Goal: Transaction & Acquisition: Purchase product/service

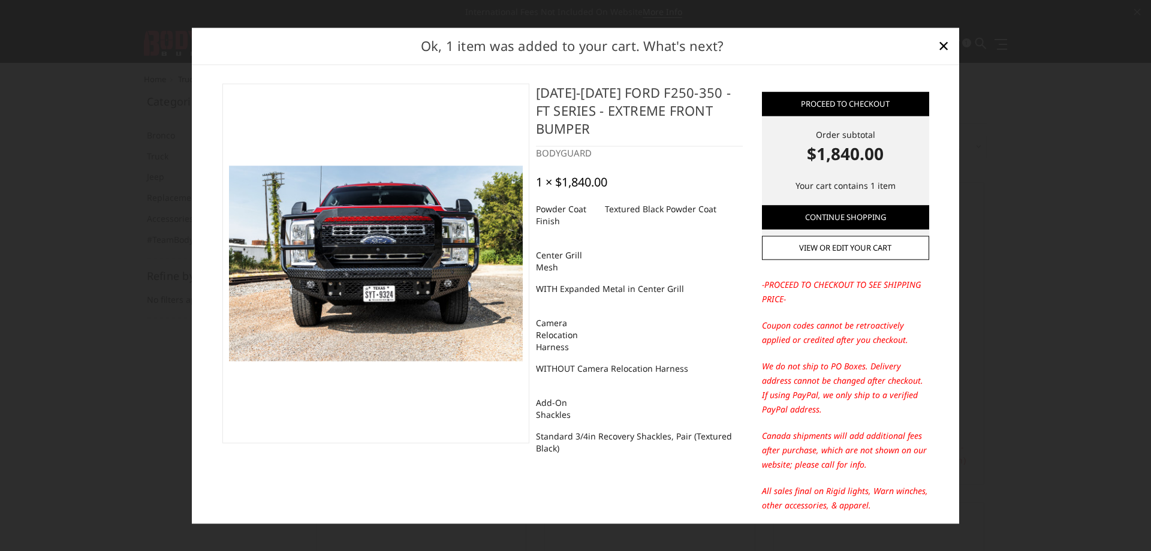
drag, startPoint x: 675, startPoint y: 289, endPoint x: 525, endPoint y: 288, distance: 150.5
click at [529, 288] on div "2023-2026 Ford F250-350 - FT Series - Extreme Front Bumper BODYGUARD 1 × $1,840…" at bounding box center [638, 277] width 219 height 388
click at [562, 304] on div "2023-2026 Ford F250-350 - FT Series - Extreme Front Bumper BODYGUARD 1 × $1,840…" at bounding box center [638, 277] width 219 height 388
click at [539, 285] on dd "WITH Expanded Metal in Center Grill" at bounding box center [610, 289] width 148 height 22
click at [554, 293] on dd "WITH Expanded Metal in Center Grill" at bounding box center [610, 289] width 148 height 22
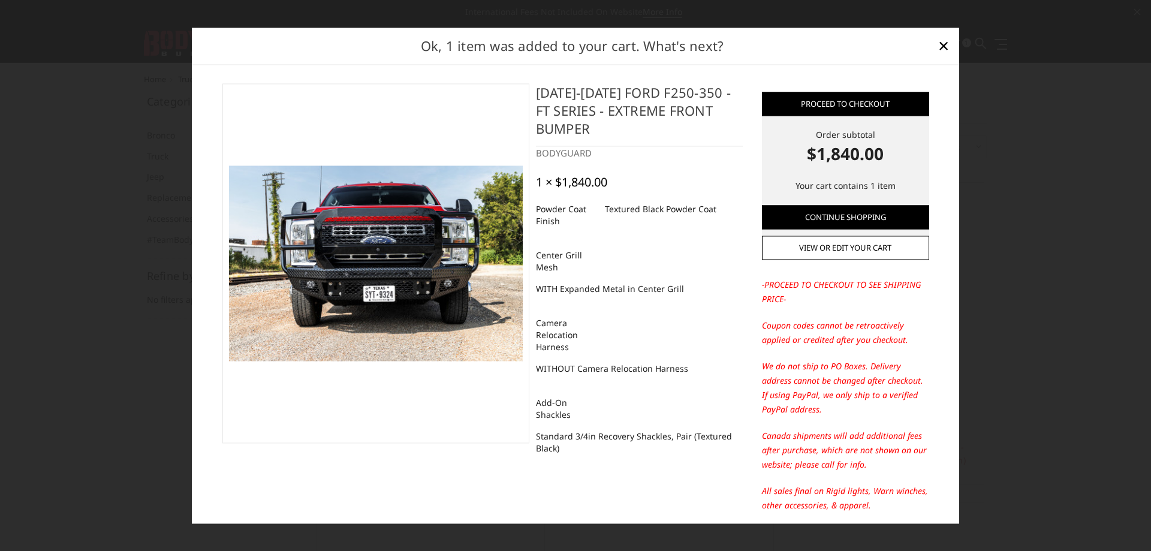
drag, startPoint x: 673, startPoint y: 289, endPoint x: 567, endPoint y: 287, distance: 105.5
click at [567, 287] on dd "WITH Expanded Metal in Center Grill" at bounding box center [610, 289] width 148 height 22
click at [608, 311] on div "2023-2026 Ford F250-350 - FT Series - Extreme Front Bumper BODYGUARD 1 × $1,840…" at bounding box center [638, 277] width 219 height 388
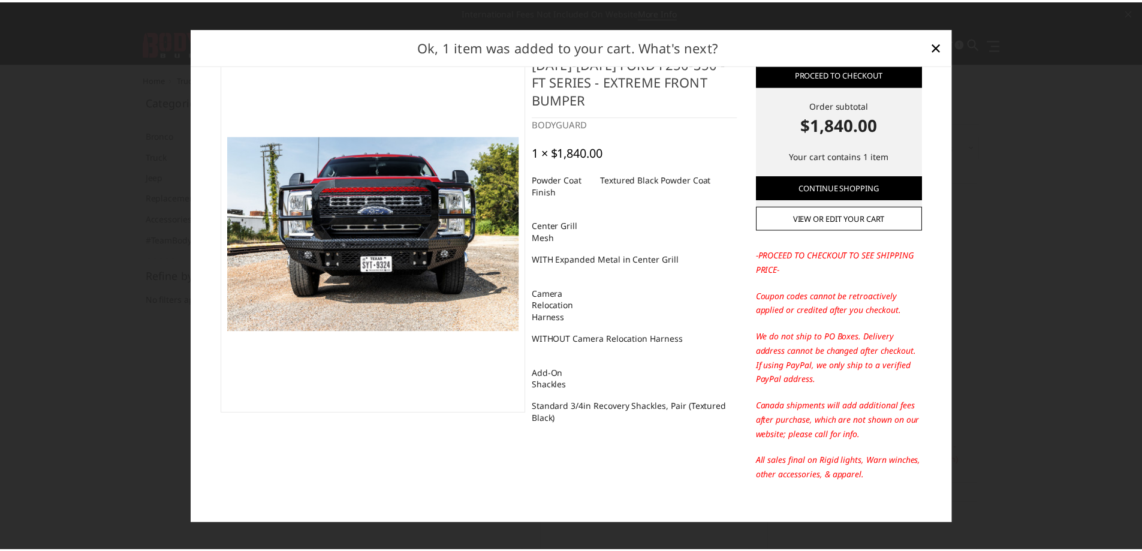
scroll to position [46, 0]
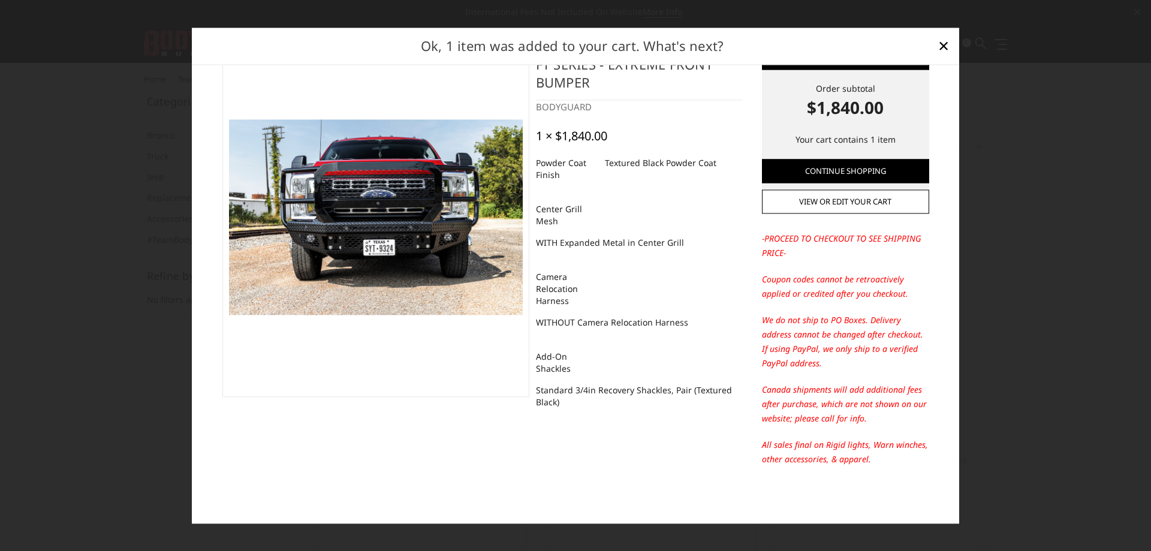
click at [415, 232] on img at bounding box center [376, 216] width 294 height 195
click at [948, 44] on span "×" at bounding box center [943, 46] width 11 height 26
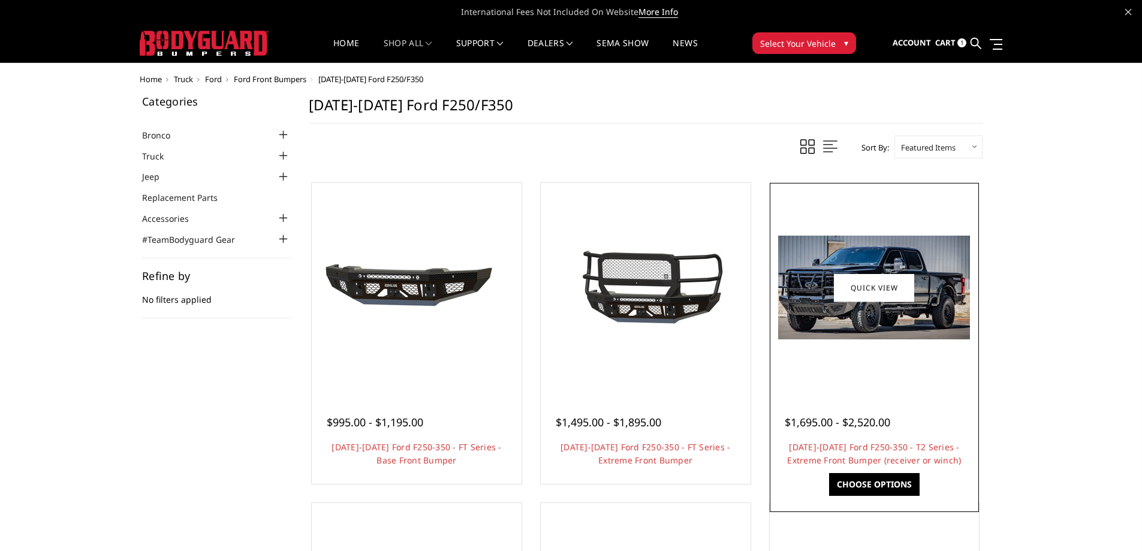
click at [885, 307] on img at bounding box center [874, 288] width 192 height 104
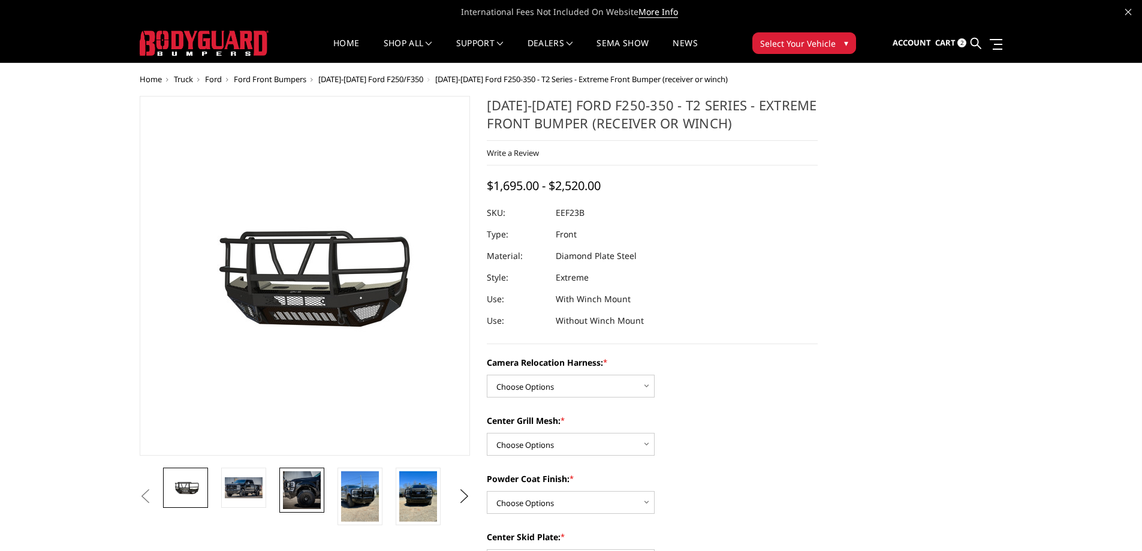
click at [294, 481] on img at bounding box center [302, 490] width 38 height 38
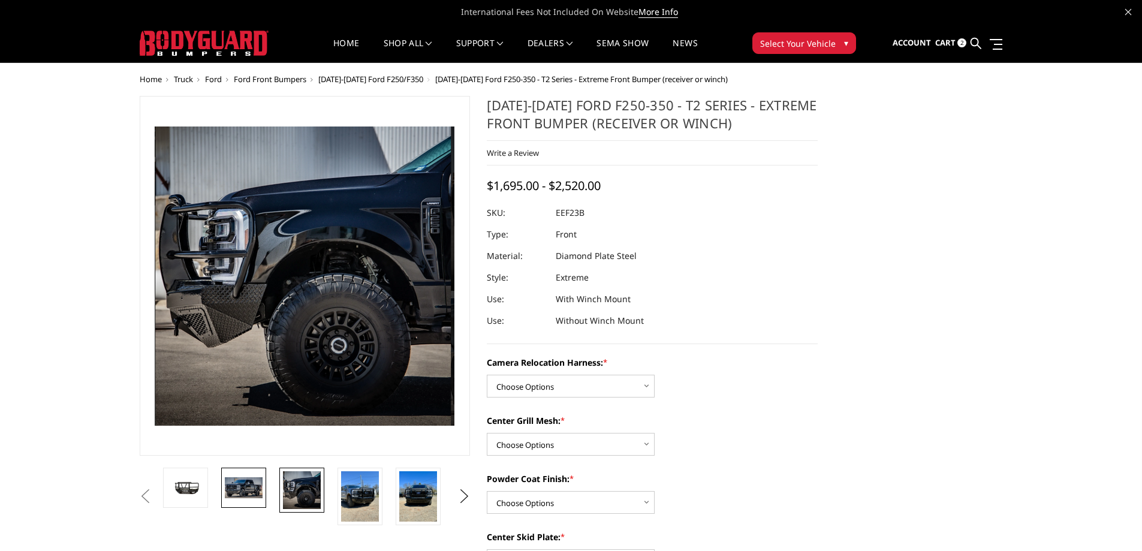
click at [243, 483] on img at bounding box center [244, 487] width 38 height 20
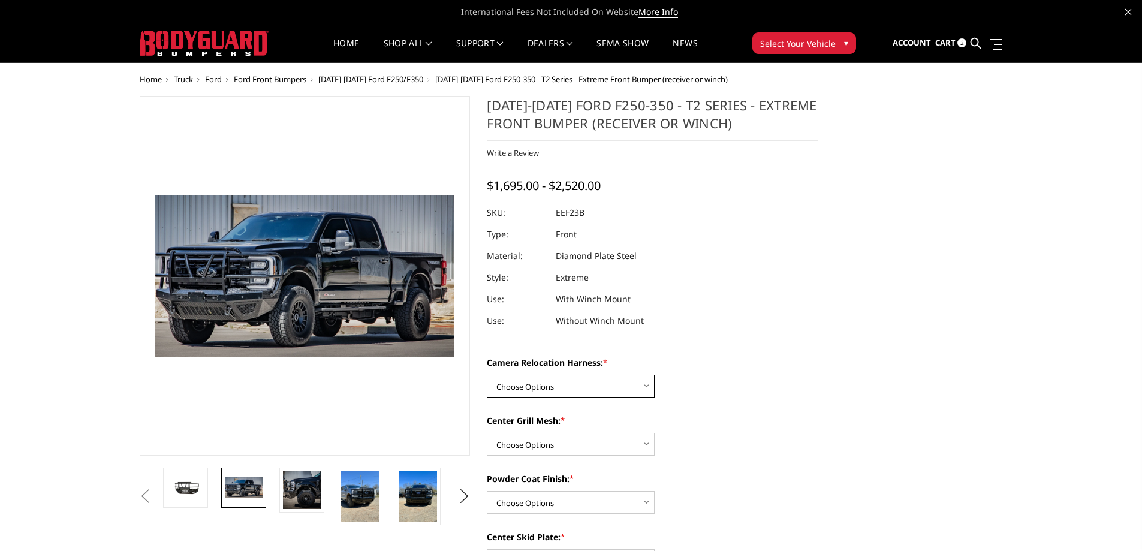
click at [564, 388] on select "Choose Options Without camera harness With camera harness" at bounding box center [571, 386] width 168 height 23
select select "3753"
click at [487, 375] on select "Choose Options Without camera harness With camera harness" at bounding box center [571, 386] width 168 height 23
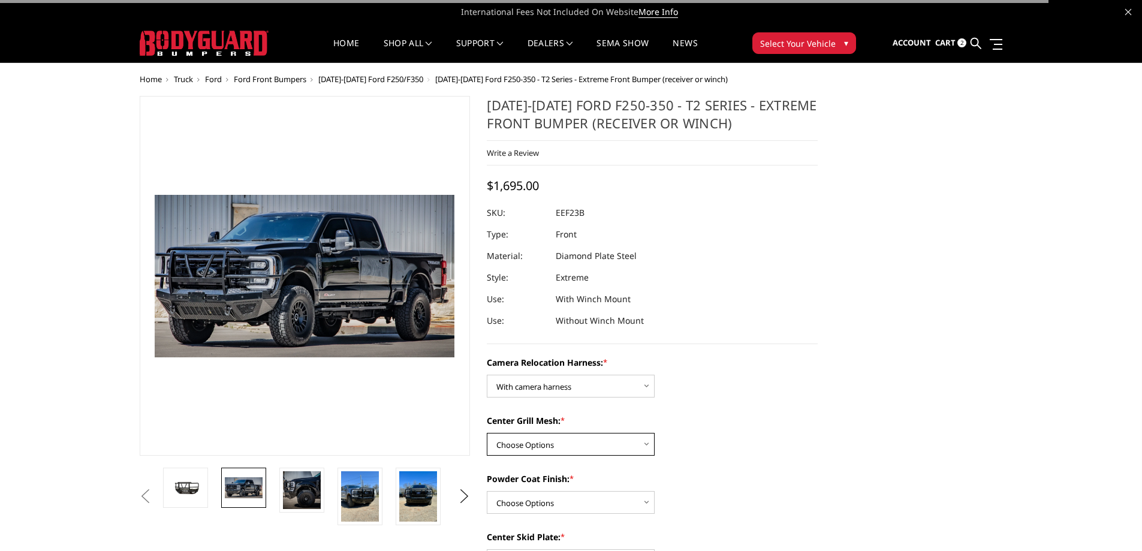
click at [534, 445] on select "Choose Options Without expanded metal With expanded metal" at bounding box center [571, 444] width 168 height 23
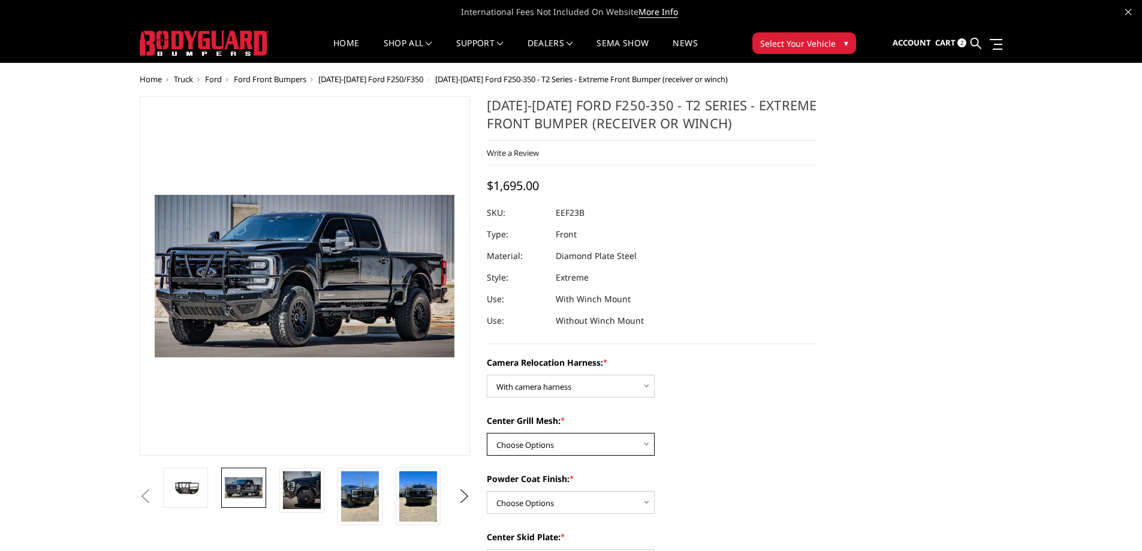
select select "3751"
click at [487, 433] on select "Choose Options Without expanded metal With expanded metal" at bounding box center [571, 444] width 168 height 23
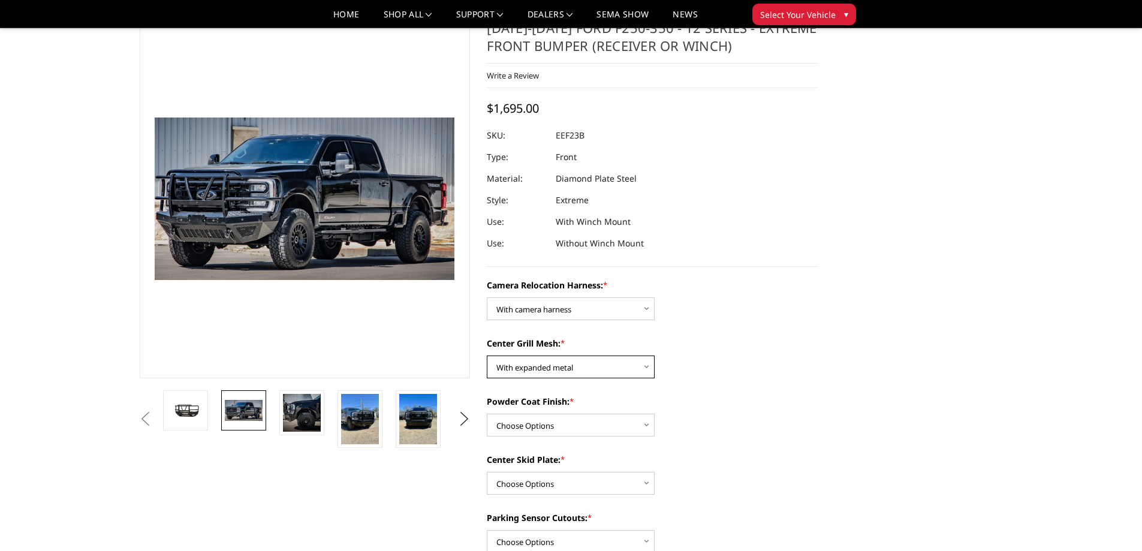
scroll to position [60, 0]
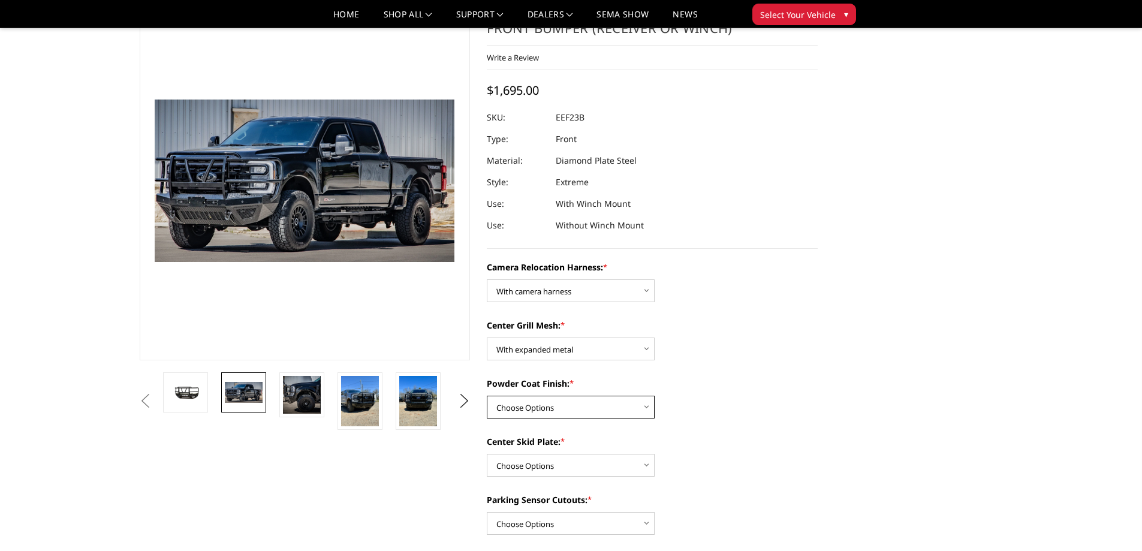
click at [538, 406] on select "Choose Options Textured Black Powder Coat Gloss Black Powder Coat Bare Metal" at bounding box center [571, 407] width 168 height 23
select select "3750"
click at [487, 396] on select "Choose Options Textured Black Powder Coat Gloss Black Powder Coat Bare Metal" at bounding box center [571, 407] width 168 height 23
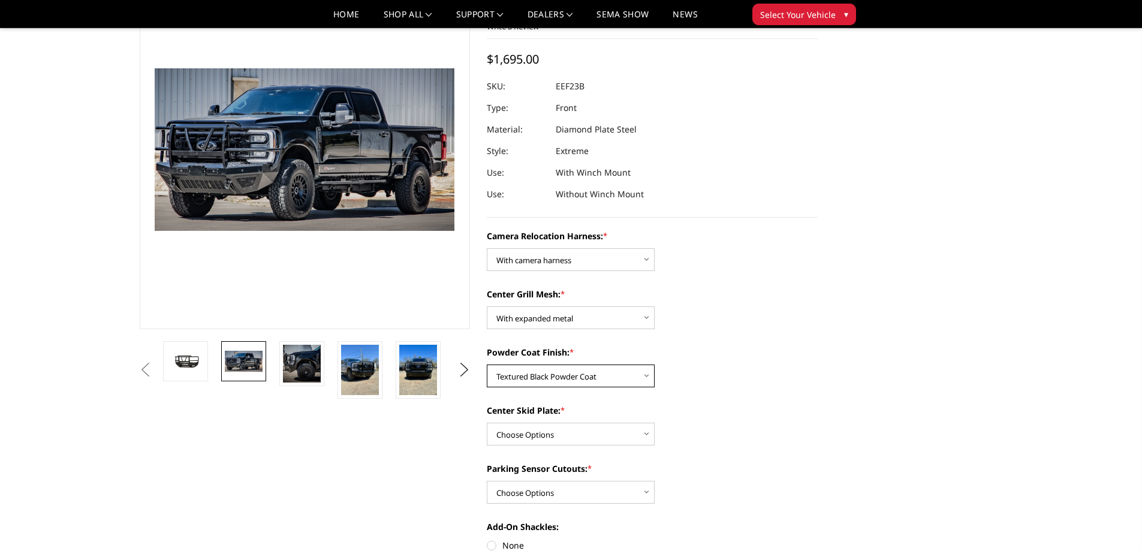
scroll to position [120, 0]
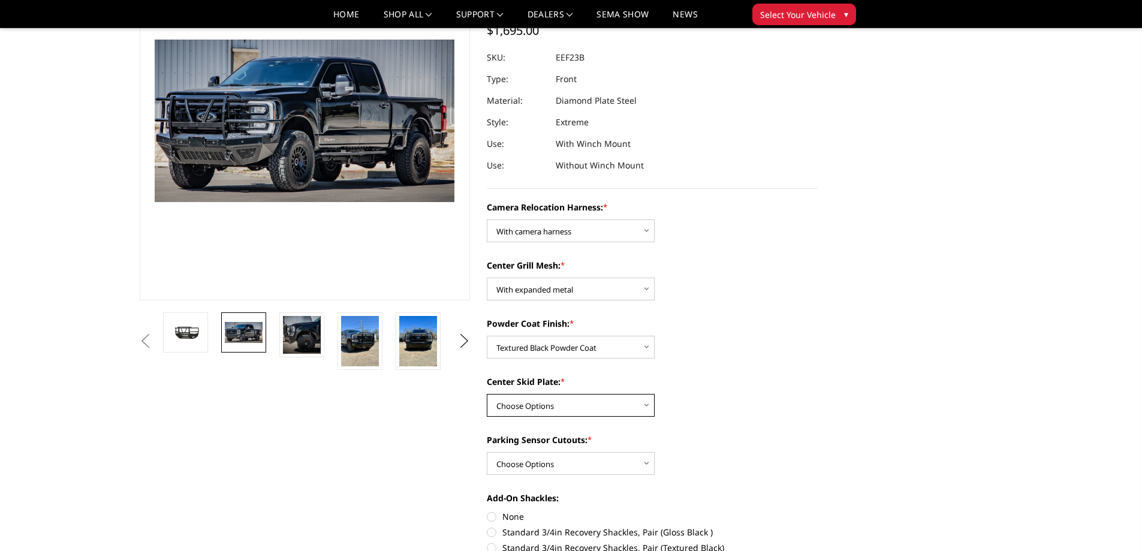
click at [556, 409] on select "Choose Options Winch Mount Skid Plate Standard Skid Plate (included) 2" Receive…" at bounding box center [571, 405] width 168 height 23
select select "3747"
click at [487, 394] on select "Choose Options Winch Mount Skid Plate Standard Skid Plate (included) 2" Receive…" at bounding box center [571, 405] width 168 height 23
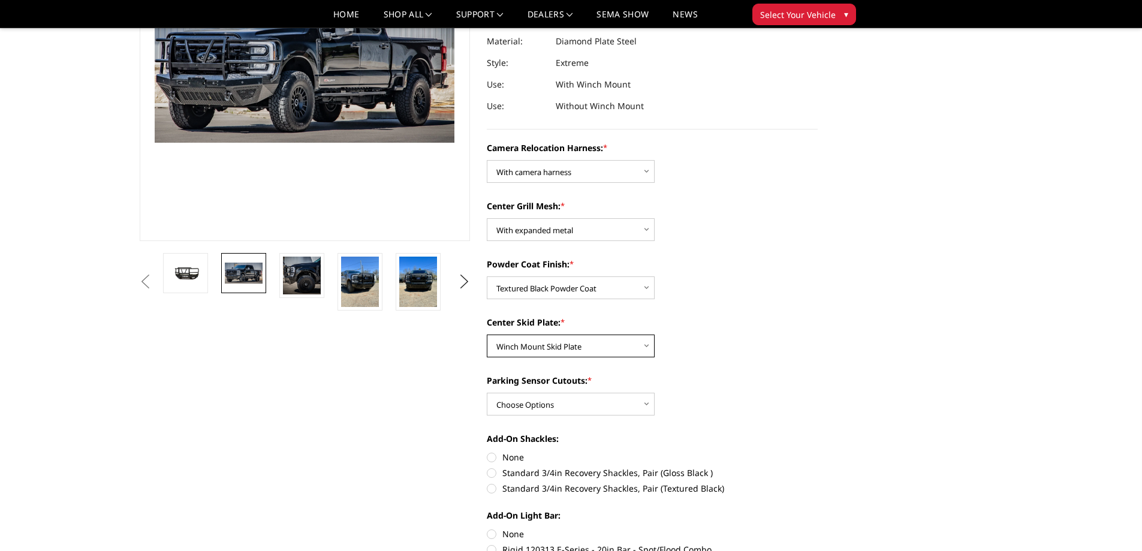
scroll to position [180, 0]
click at [535, 399] on select "Choose Options Yes - With Parking Sensor Cutouts" at bounding box center [571, 403] width 168 height 23
select select "3744"
click at [487, 392] on select "Choose Options Yes - With Parking Sensor Cutouts" at bounding box center [571, 403] width 168 height 23
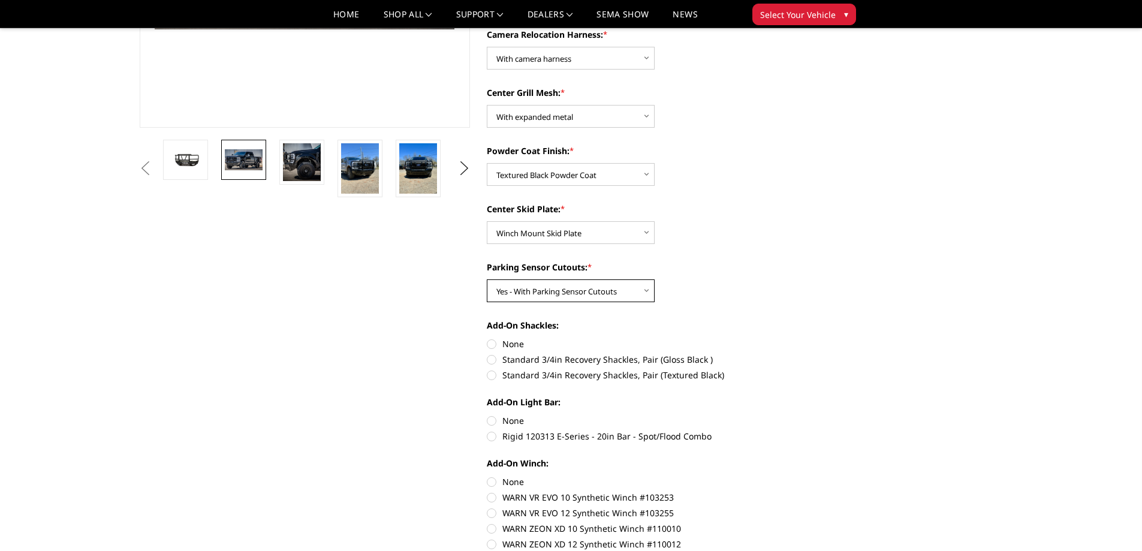
scroll to position [300, 0]
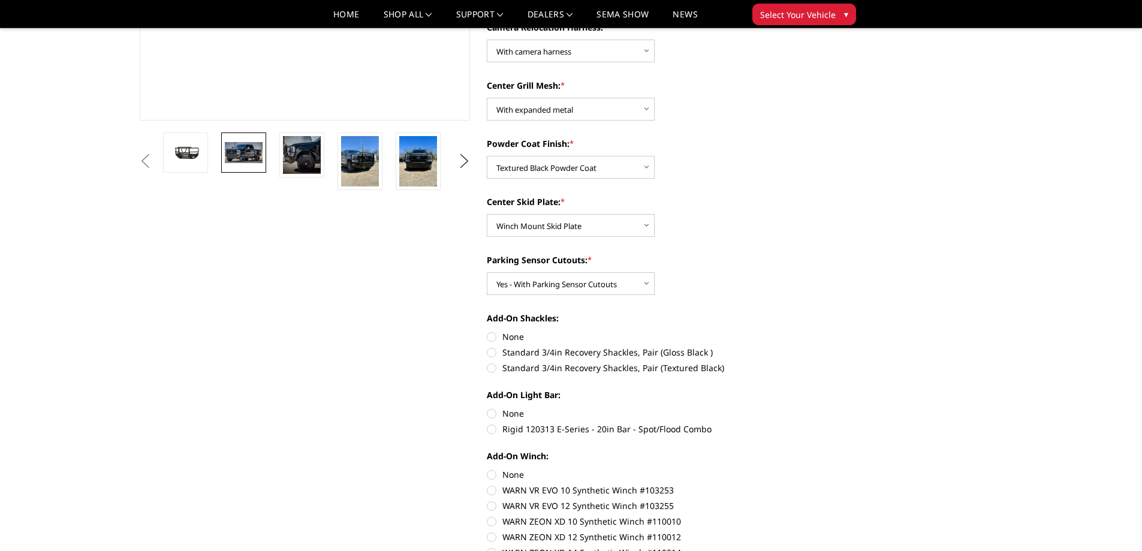
click at [489, 370] on label "Standard 3/4in Recovery Shackles, Pair (Textured Black)" at bounding box center [652, 367] width 331 height 13
click at [818, 346] on input "Standard 3/4in Recovery Shackles, Pair (Textured Black)" at bounding box center [818, 346] width 1 height 1
radio input "true"
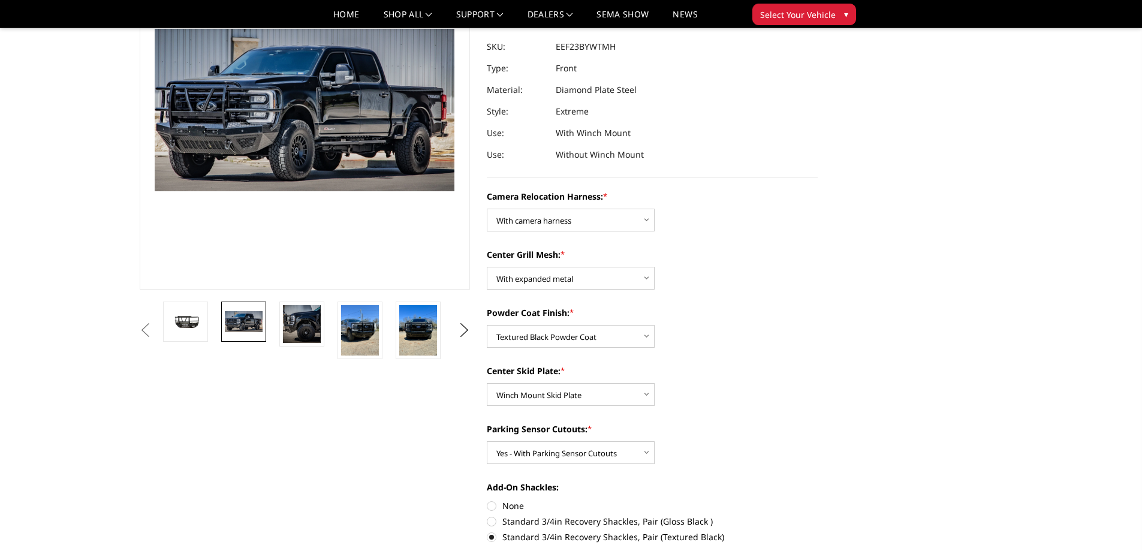
scroll to position [120, 0]
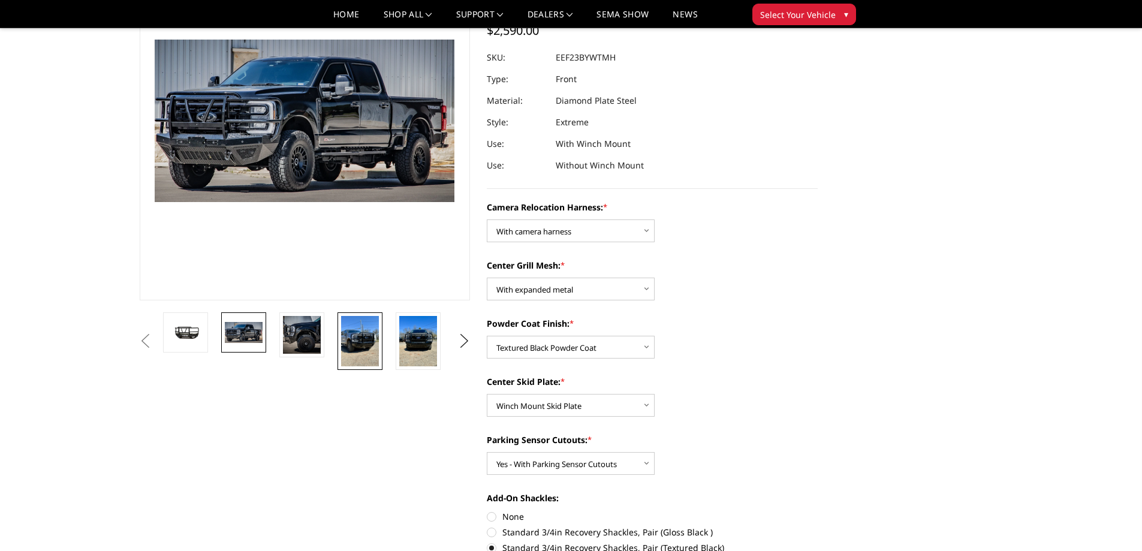
click at [356, 320] on img at bounding box center [360, 341] width 38 height 50
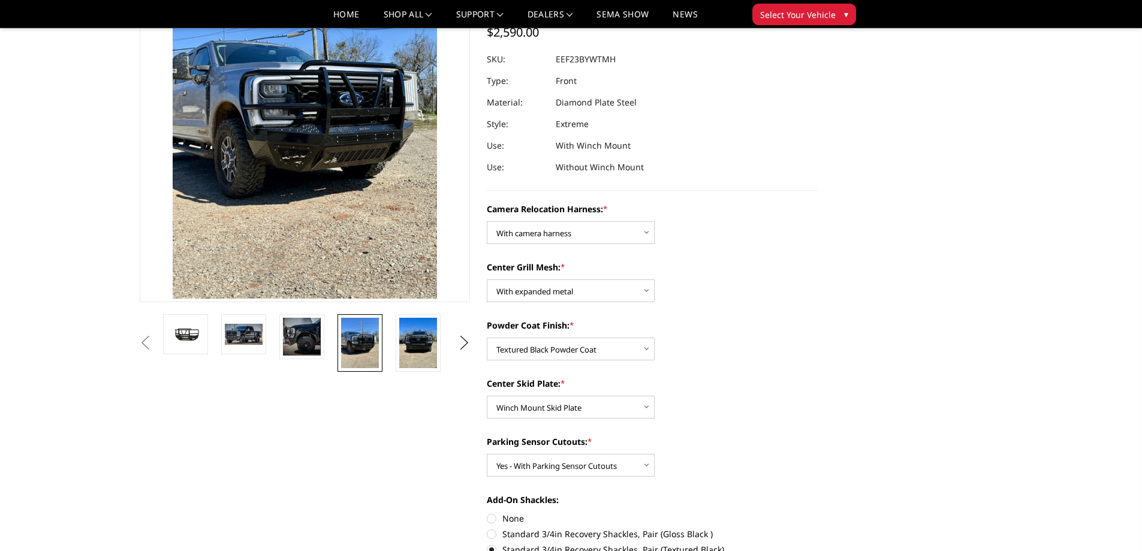
scroll to position [144, 0]
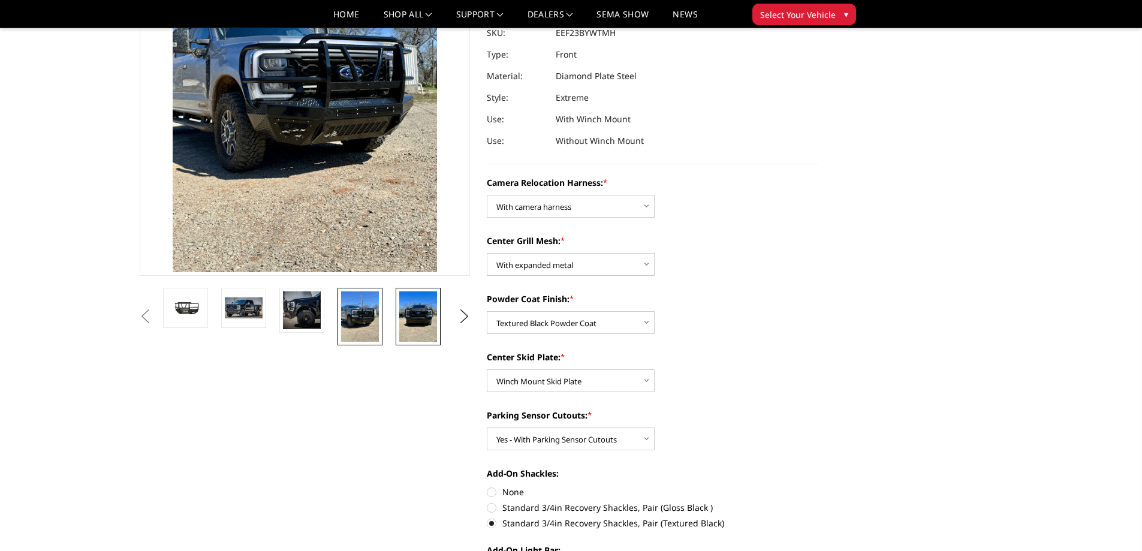
click at [412, 315] on img at bounding box center [418, 316] width 38 height 50
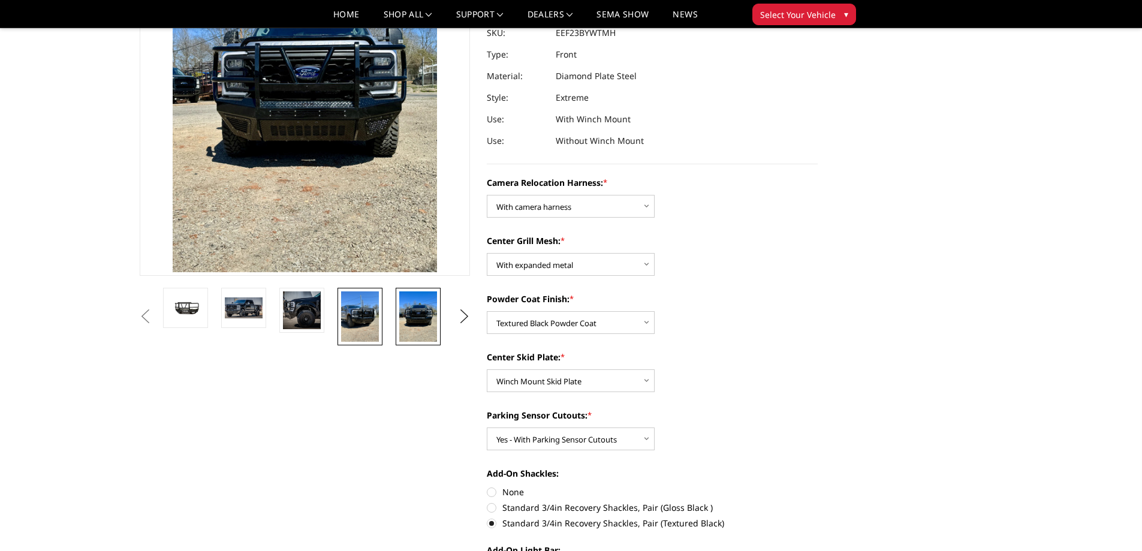
click at [364, 308] on img at bounding box center [360, 316] width 38 height 50
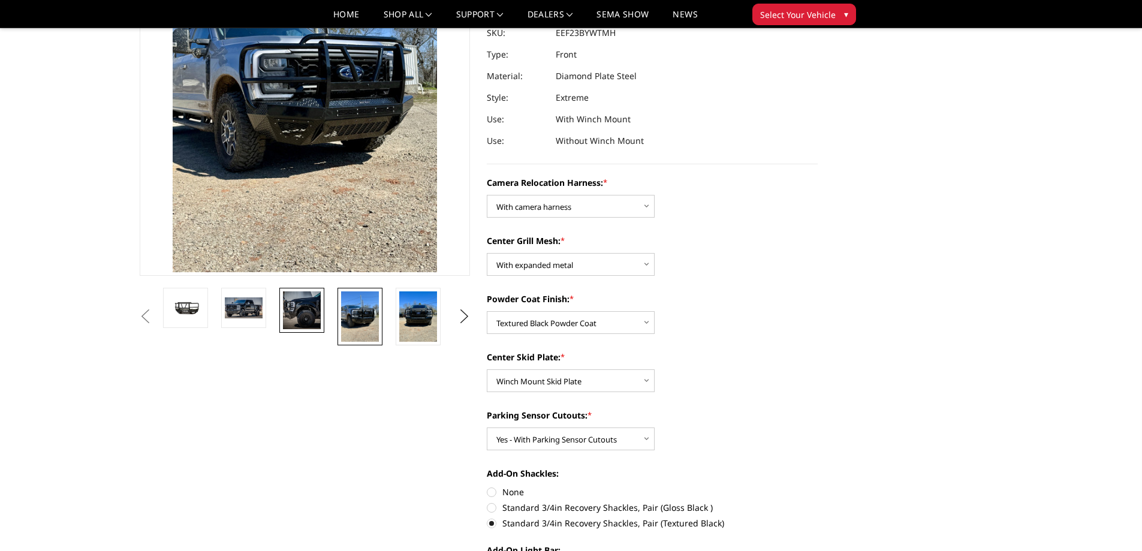
click at [302, 306] on img at bounding box center [302, 310] width 38 height 38
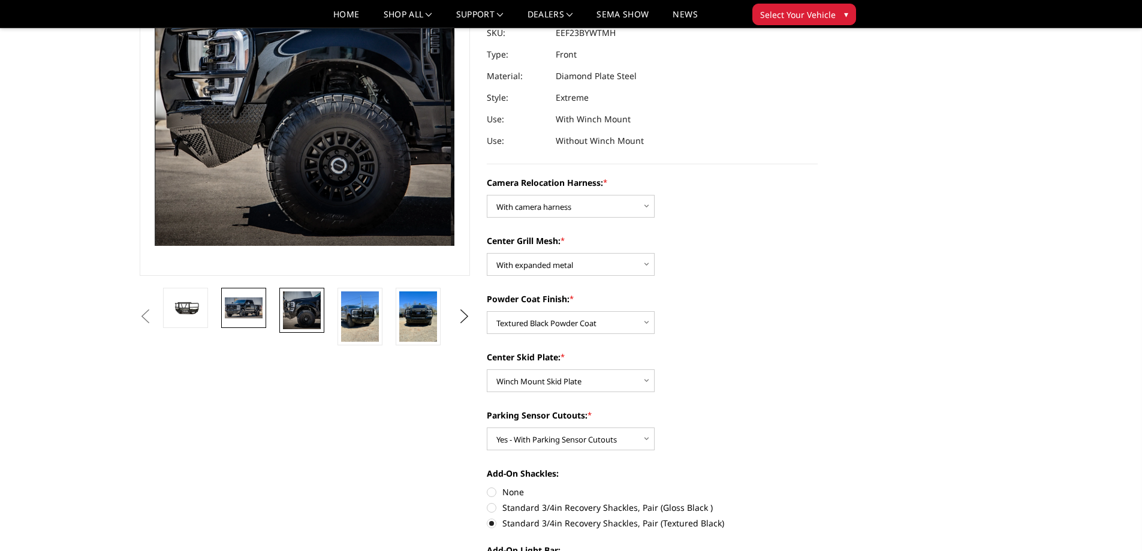
click at [242, 311] on img at bounding box center [244, 307] width 38 height 20
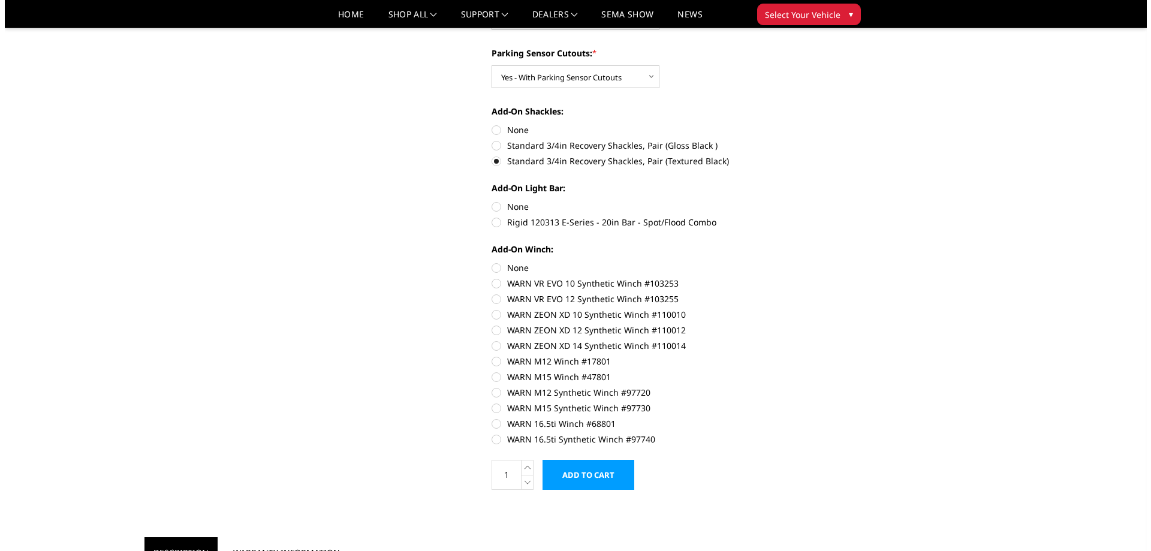
scroll to position [684, 0]
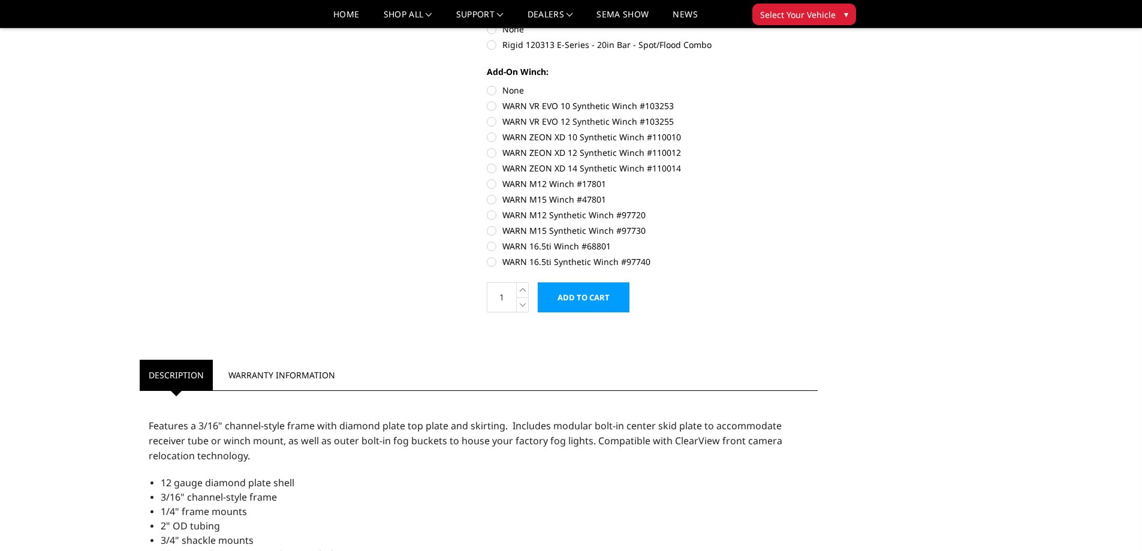
click at [581, 290] on input "Add to Cart" at bounding box center [584, 297] width 92 height 30
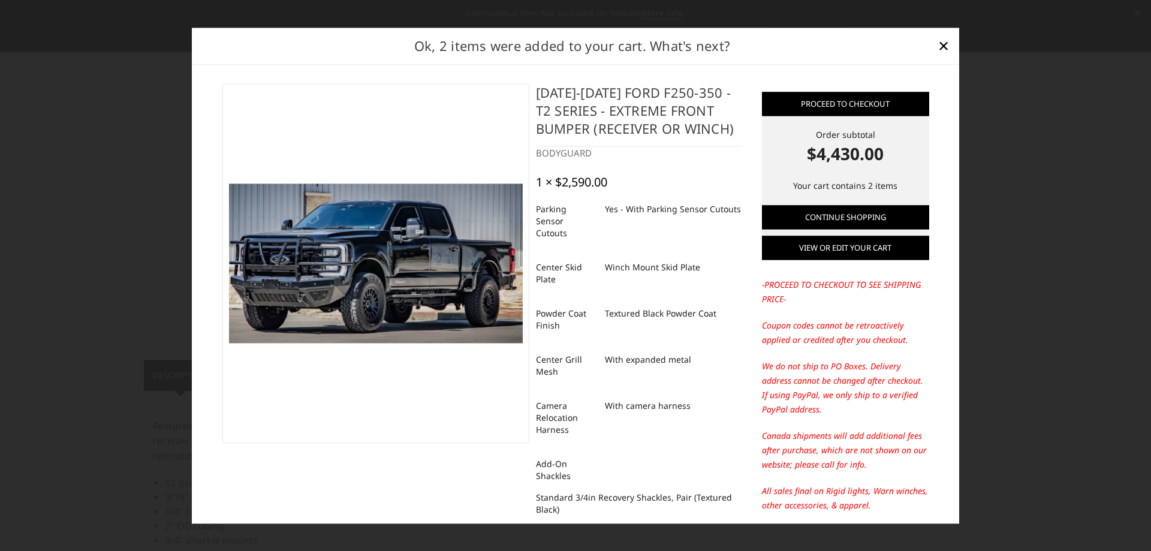
click at [830, 250] on link "View or edit your cart" at bounding box center [845, 248] width 167 height 24
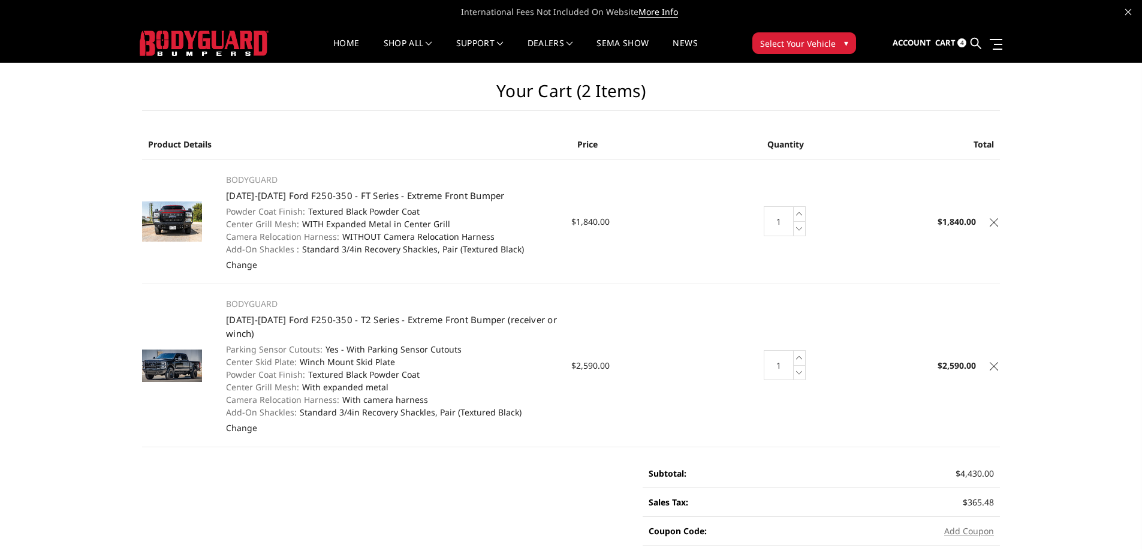
click at [989, 363] on link at bounding box center [994, 364] width 12 height 12
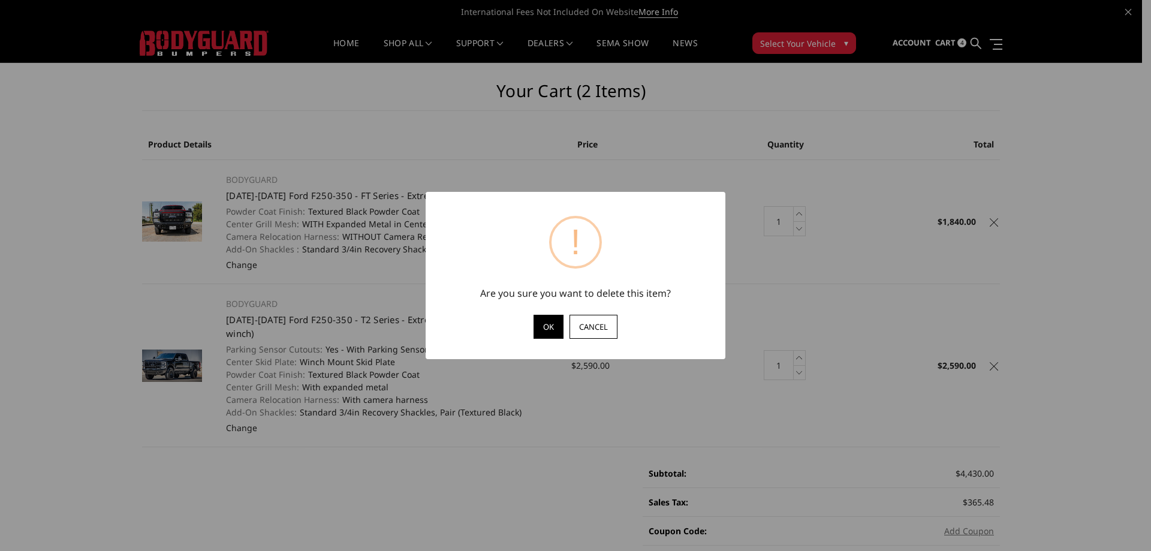
click at [543, 331] on button "OK" at bounding box center [549, 327] width 30 height 24
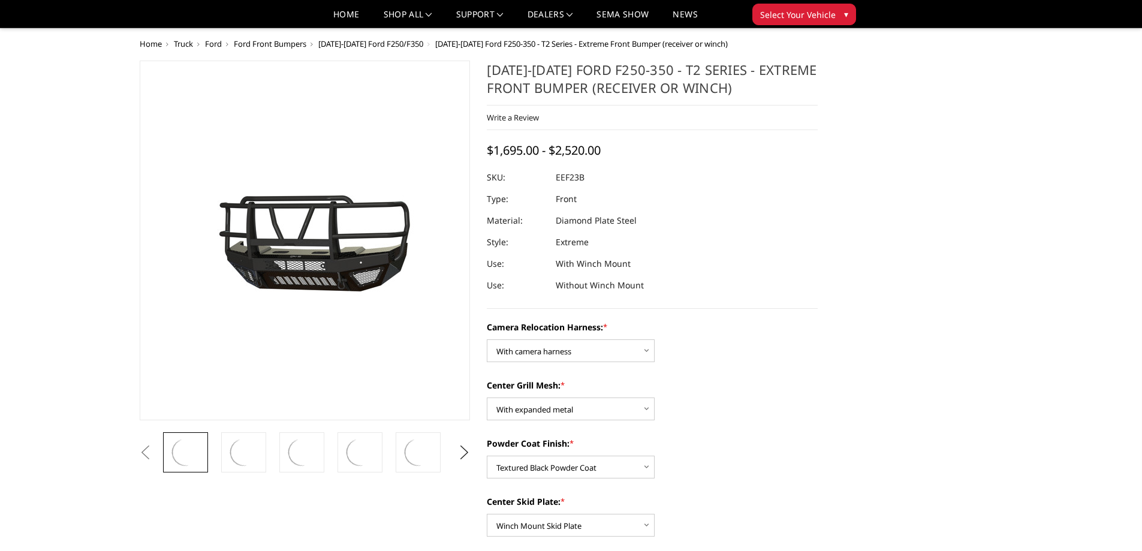
select select "3753"
select select "3751"
select select "3750"
select select "3747"
select select "3744"
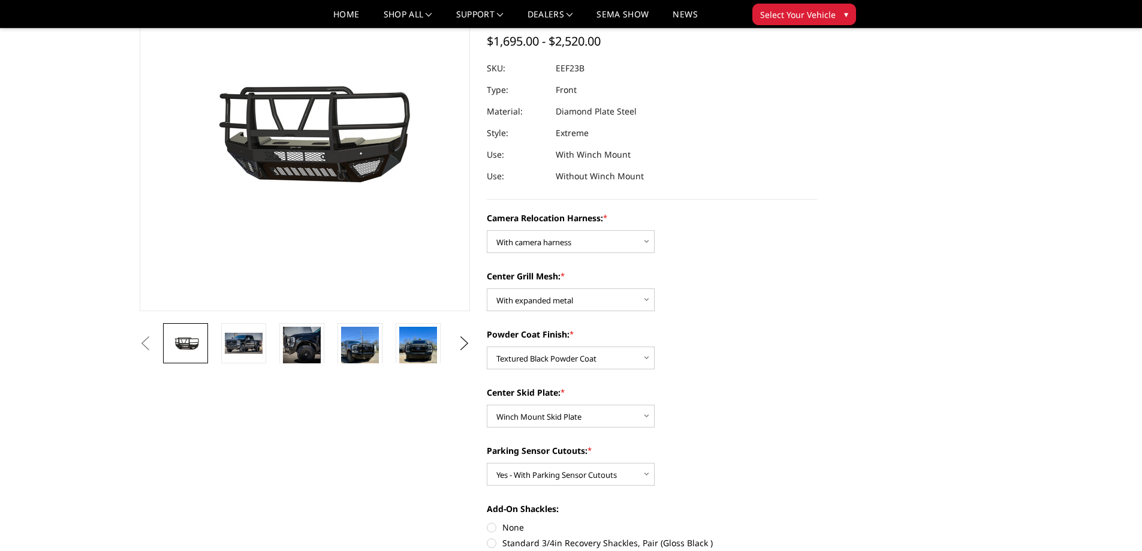
scroll to position [85, 0]
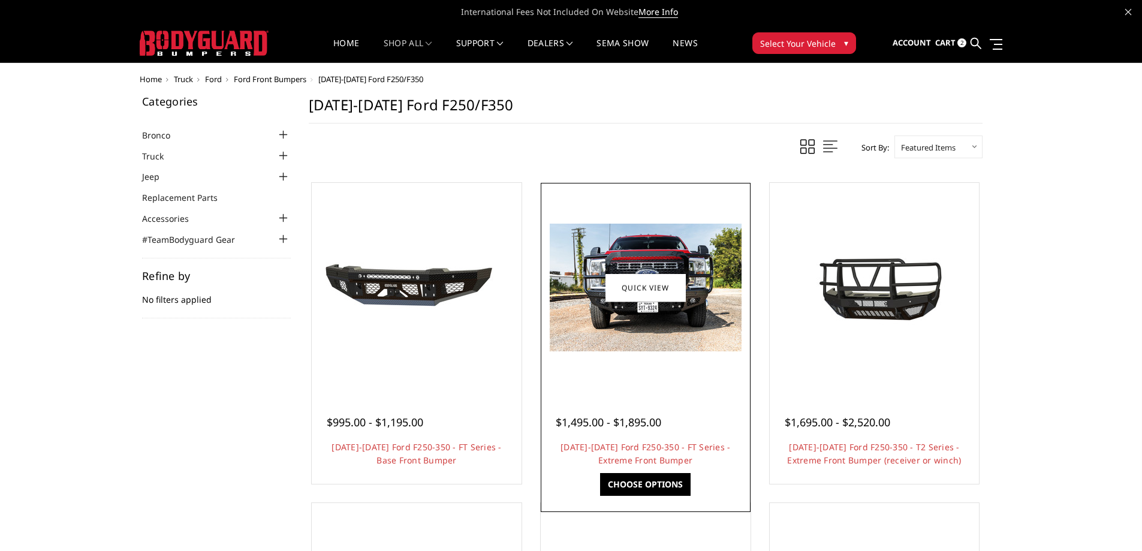
click at [644, 402] on div at bounding box center [646, 408] width 180 height 13
click at [619, 329] on img at bounding box center [646, 288] width 192 height 128
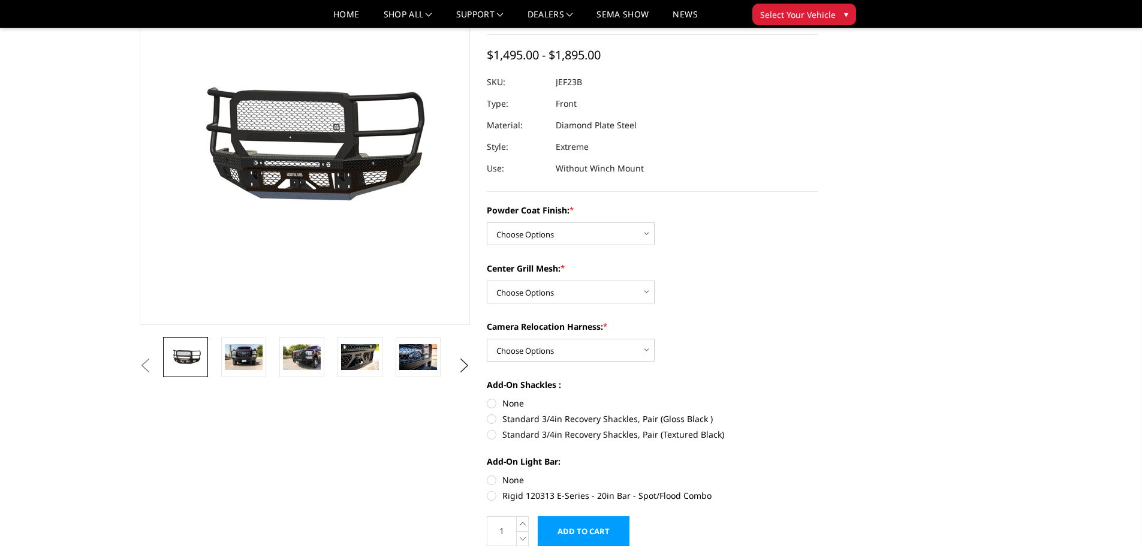
scroll to position [120, 0]
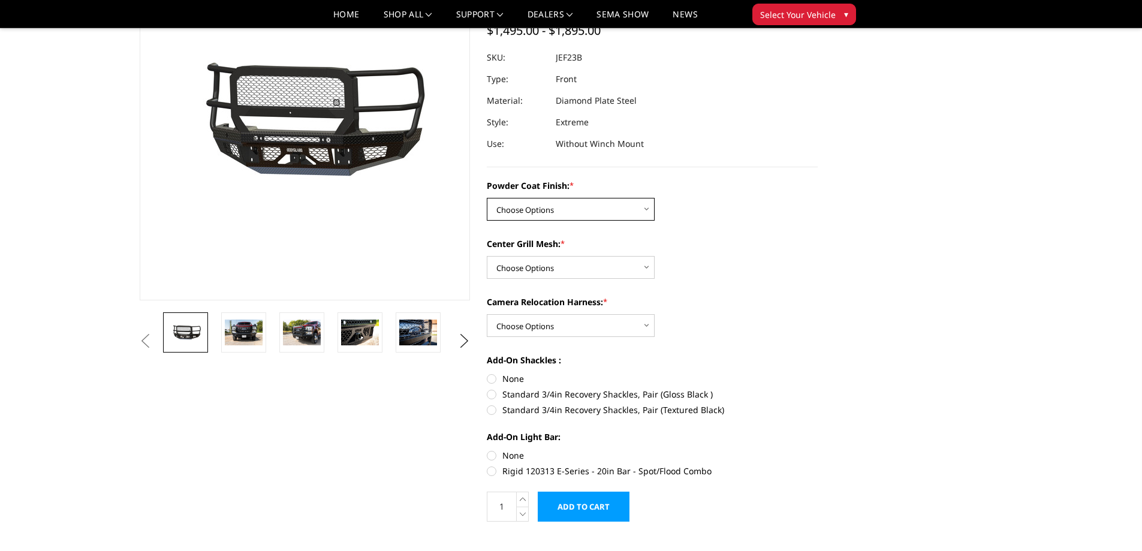
click at [544, 207] on select "Choose Options Bare Metal Gloss Black Powder Coat Textured Black Powder Coat" at bounding box center [571, 209] width 168 height 23
select select "3265"
click at [487, 198] on select "Choose Options Bare Metal Gloss Black Powder Coat Textured Black Powder Coat" at bounding box center [571, 209] width 168 height 23
click at [529, 272] on select "Choose Options WITH Expanded Metal in Center Grill WITHOUT Expanded Metal in Ce…" at bounding box center [571, 267] width 168 height 23
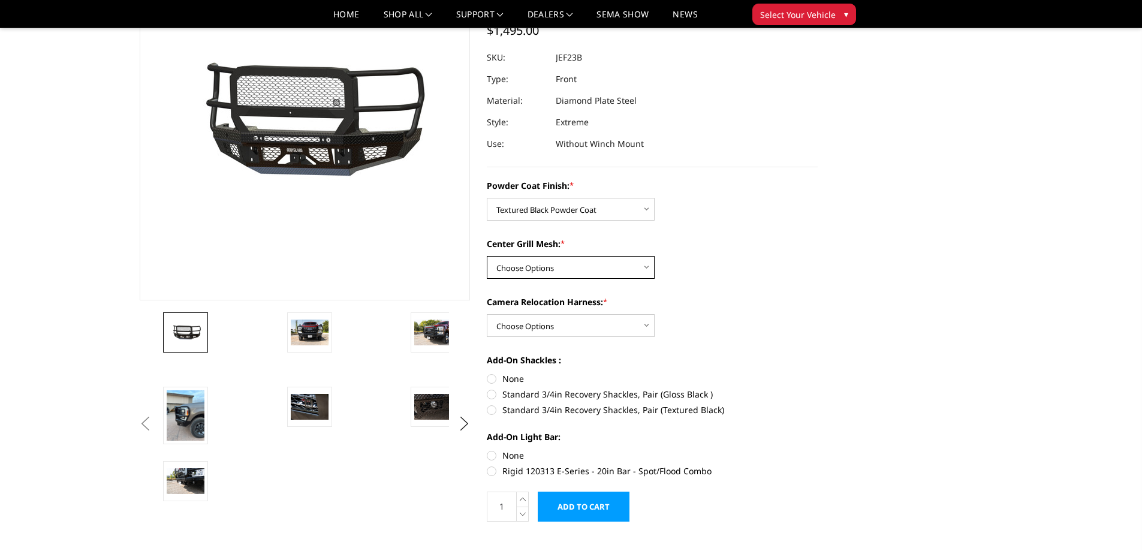
select select "3266"
click at [487, 256] on select "Choose Options WITH Expanded Metal in Center Grill WITHOUT Expanded Metal in Ce…" at bounding box center [571, 267] width 168 height 23
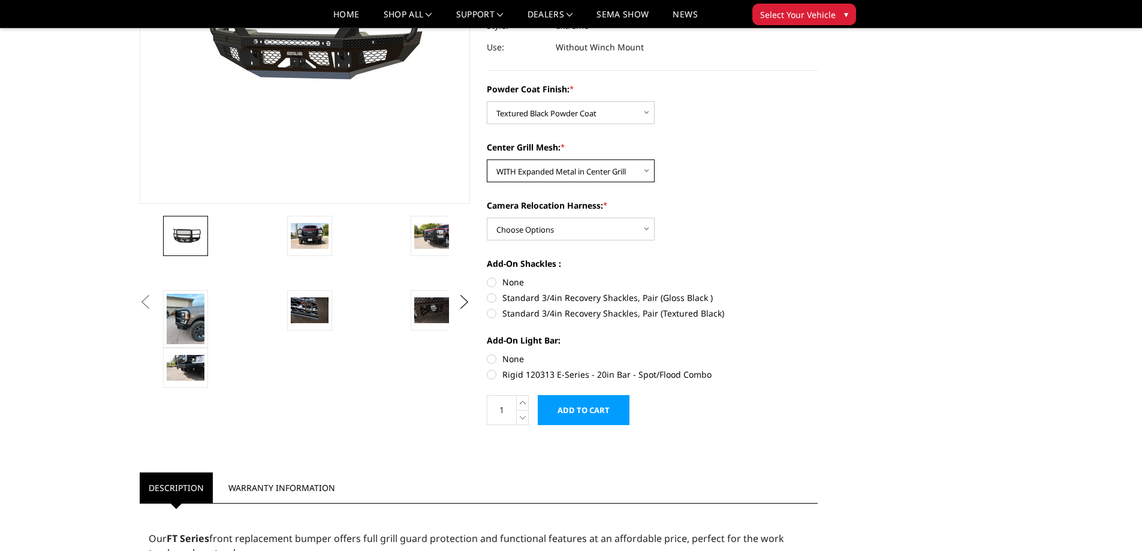
scroll to position [240, 0]
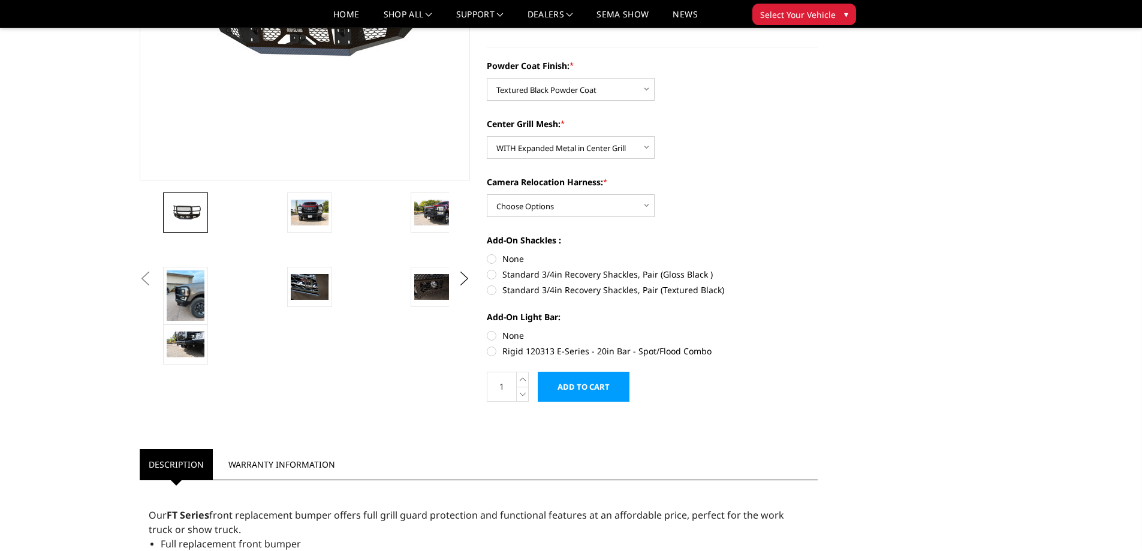
click at [489, 287] on label "Standard 3/4in Recovery Shackles, Pair (Textured Black)" at bounding box center [652, 290] width 331 height 13
click at [818, 269] on input "Standard 3/4in Recovery Shackles, Pair (Textured Black)" at bounding box center [818, 268] width 1 height 1
radio input "true"
click at [493, 334] on label "None" at bounding box center [652, 335] width 331 height 13
click at [487, 330] on input "None" at bounding box center [487, 329] width 1 height 1
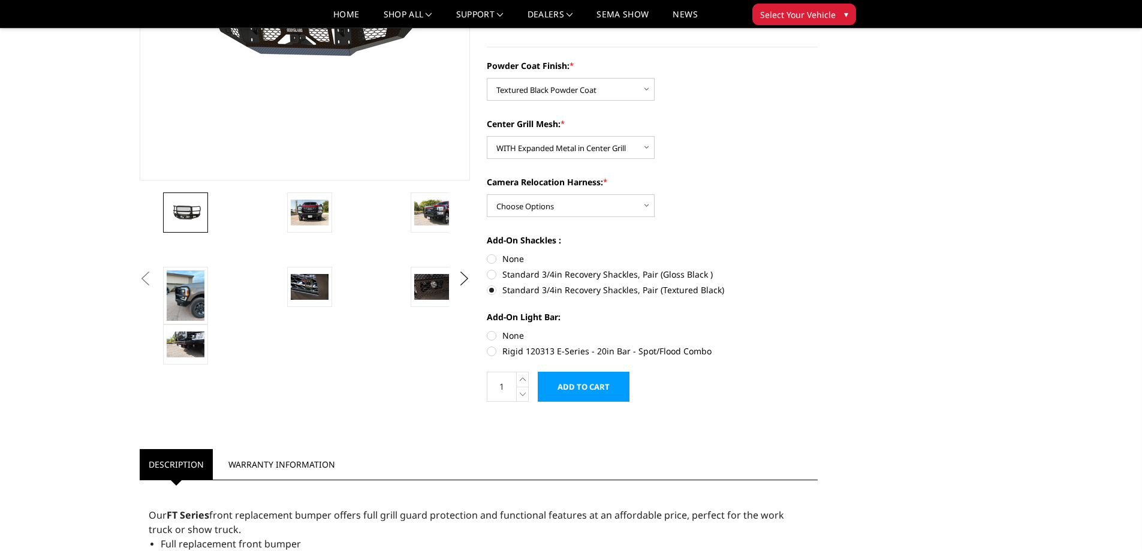
radio input "true"
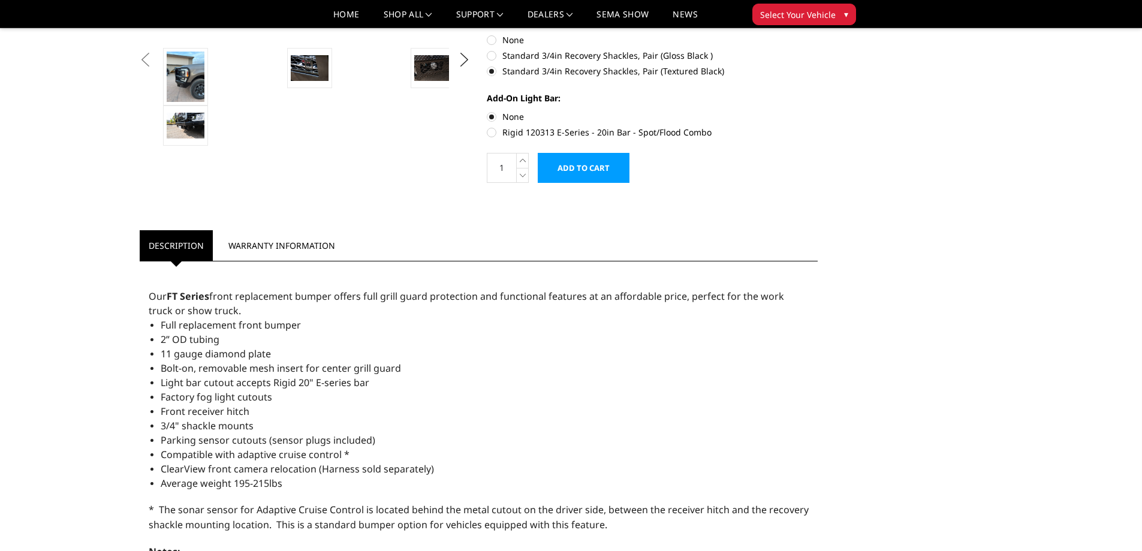
scroll to position [480, 0]
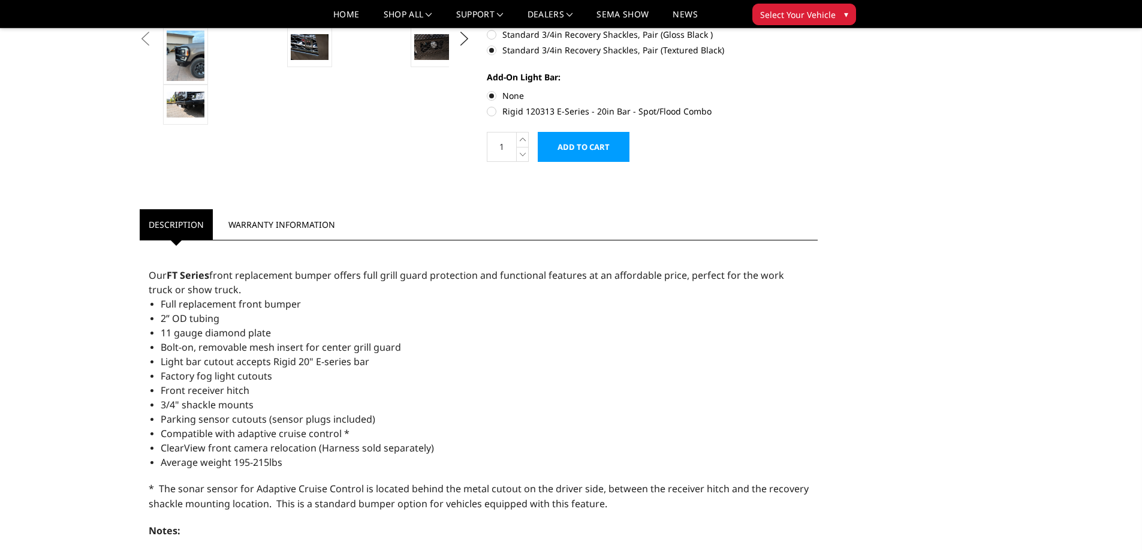
click at [490, 111] on label "Rigid 120313 E-Series - 20in Bar - Spot/Flood Combo" at bounding box center [652, 111] width 331 height 13
click at [818, 90] on input "Rigid 120313 E-Series - 20in Bar - Spot/Flood Combo" at bounding box center [818, 89] width 1 height 1
radio input "true"
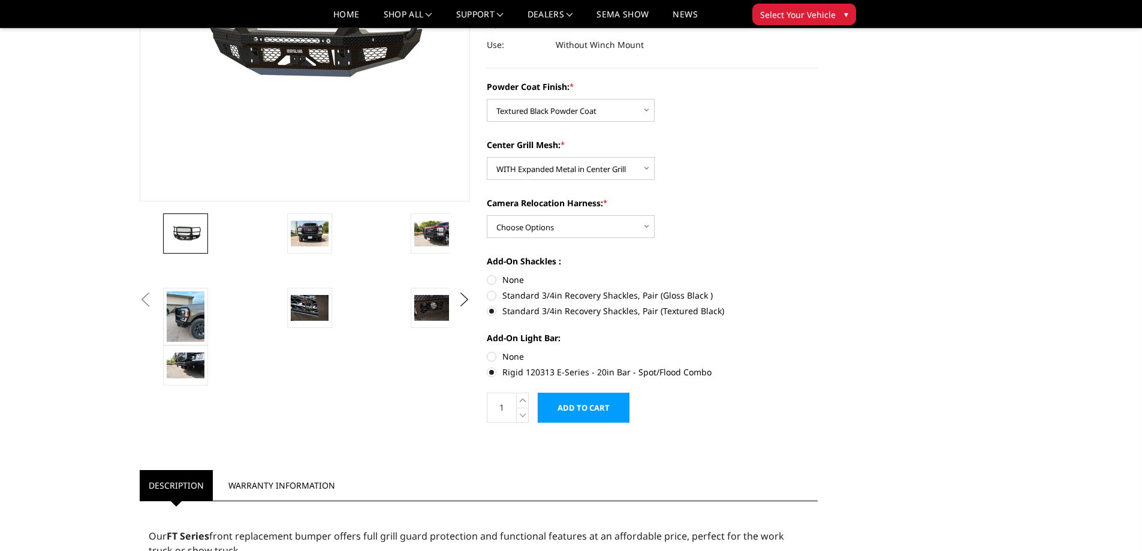
scroll to position [240, 0]
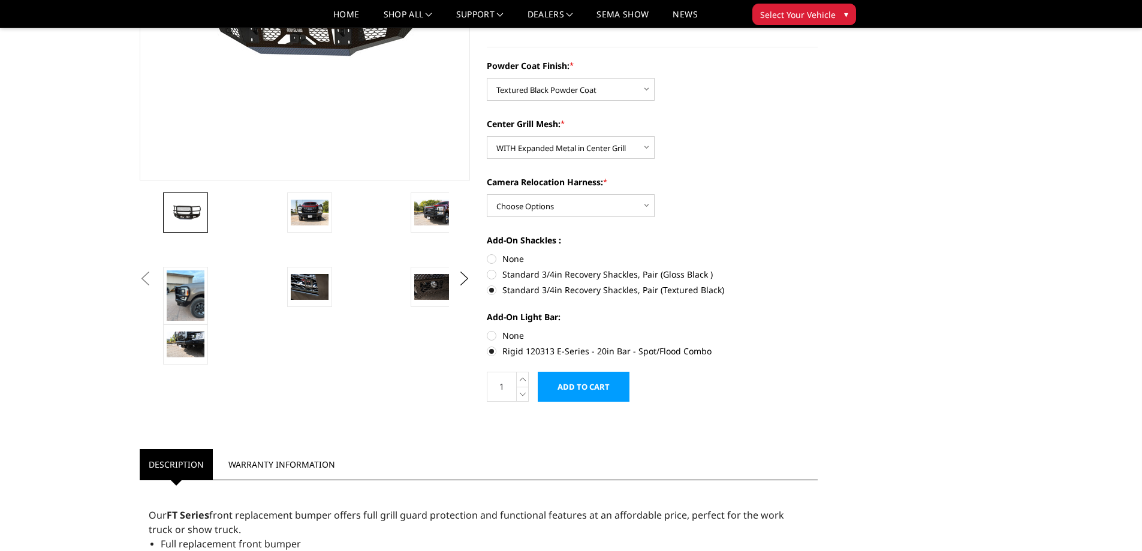
click at [492, 334] on label "None" at bounding box center [652, 335] width 331 height 13
click at [487, 330] on input "None" at bounding box center [487, 329] width 1 height 1
radio input "true"
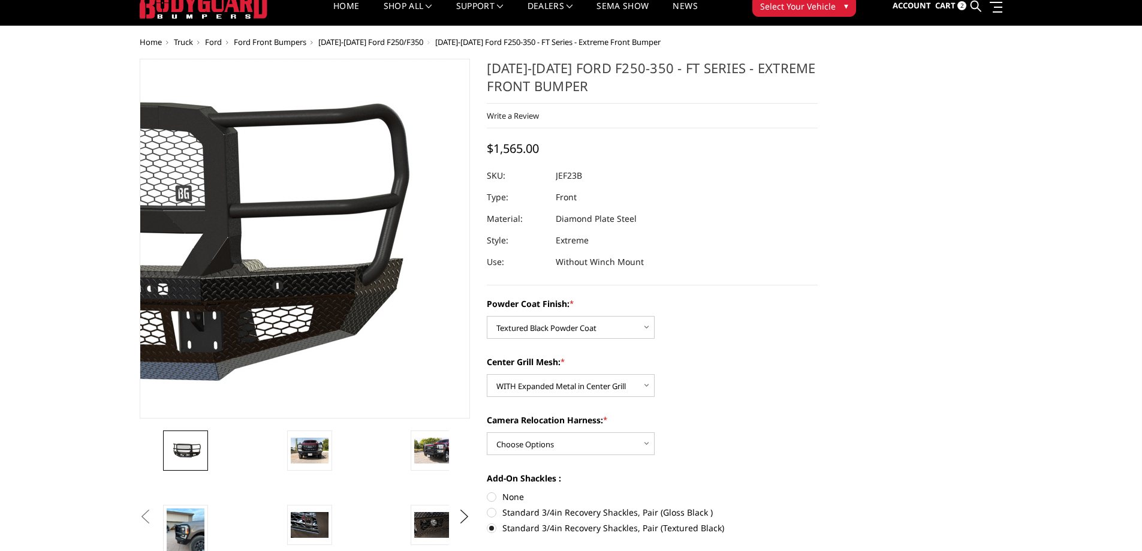
scroll to position [32, 0]
